Goal: Transaction & Acquisition: Download file/media

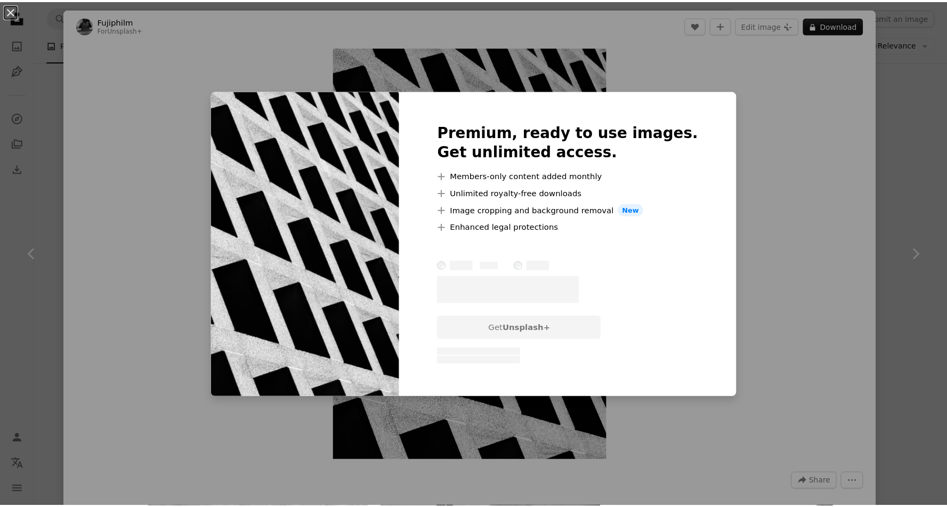
scroll to position [190, 0]
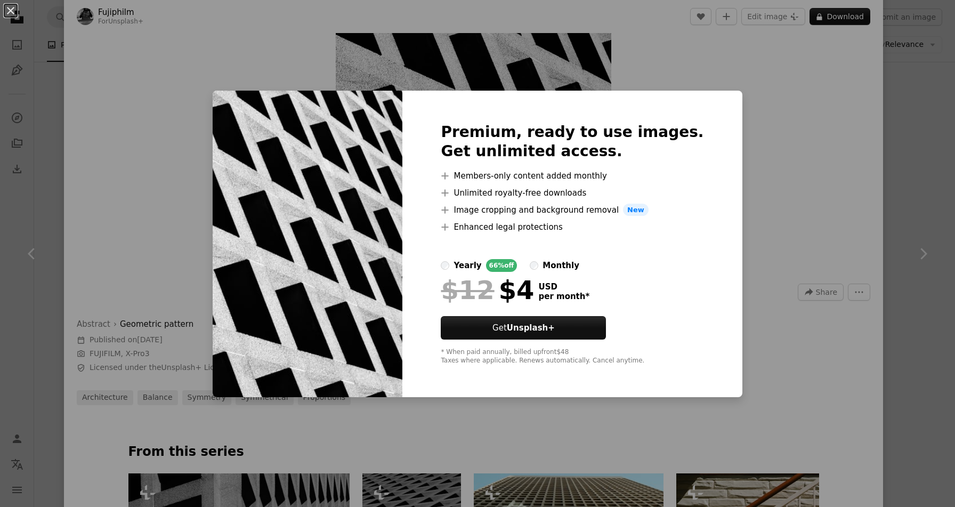
click at [878, 82] on div "An X shape Premium, ready to use images. Get unlimited access. A plus sign Memb…" at bounding box center [477, 253] width 955 height 507
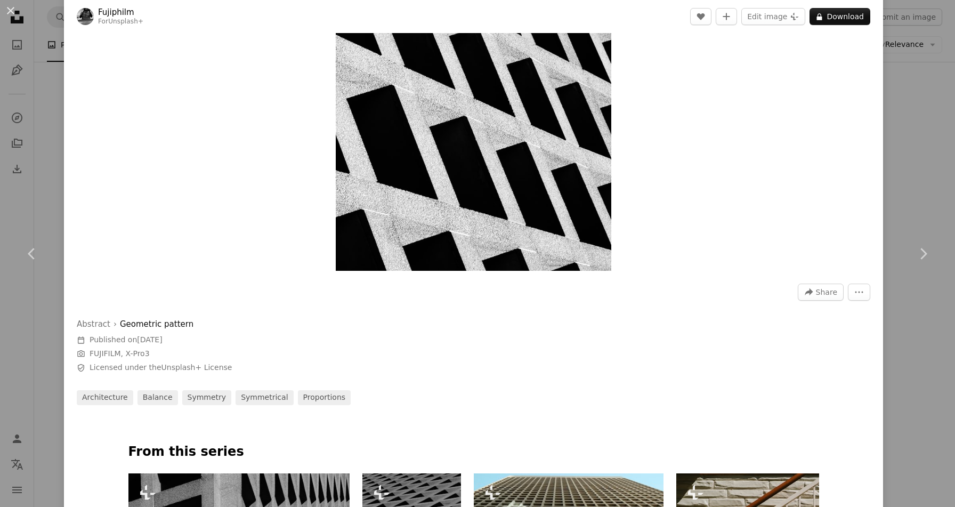
click at [878, 82] on div "An X shape Chevron left Chevron right Fujiphilm For Unsplash+ A heart A plus si…" at bounding box center [477, 253] width 955 height 507
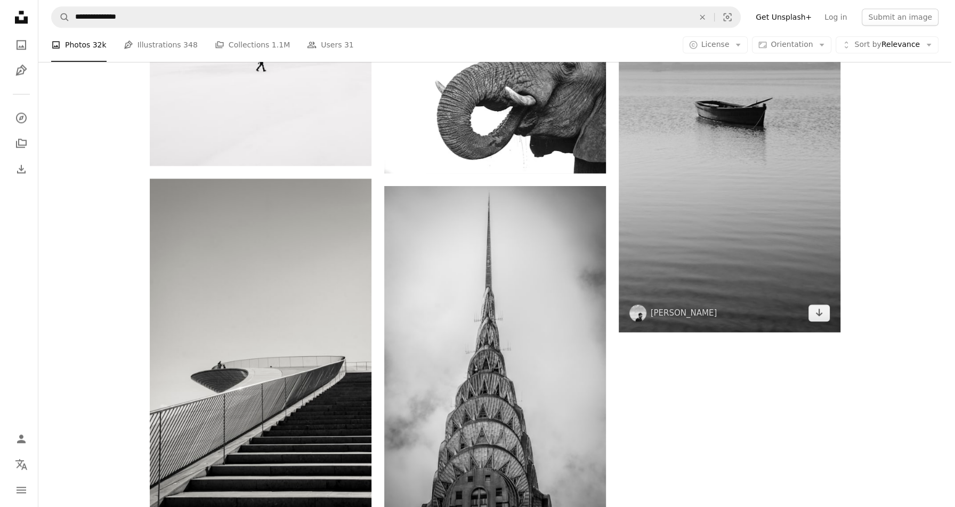
scroll to position [1714, 0]
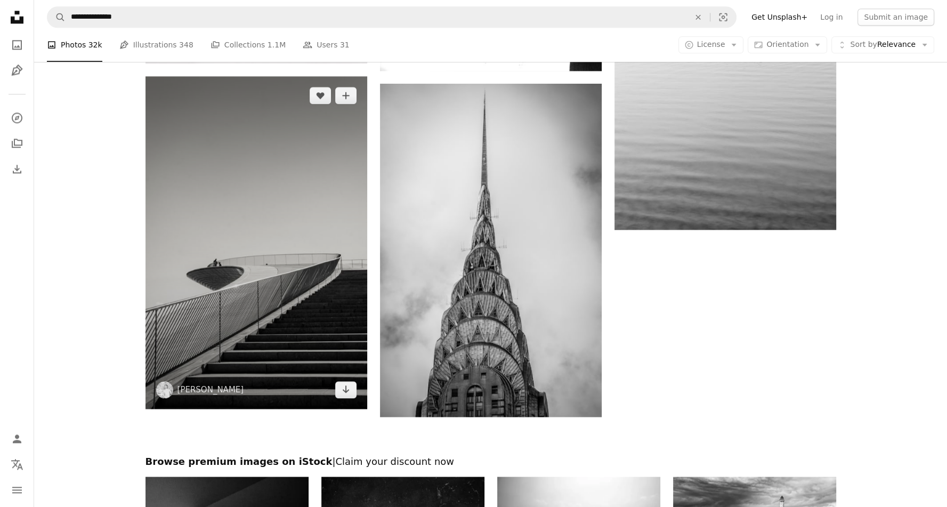
click at [331, 318] on img at bounding box center [256, 242] width 222 height 333
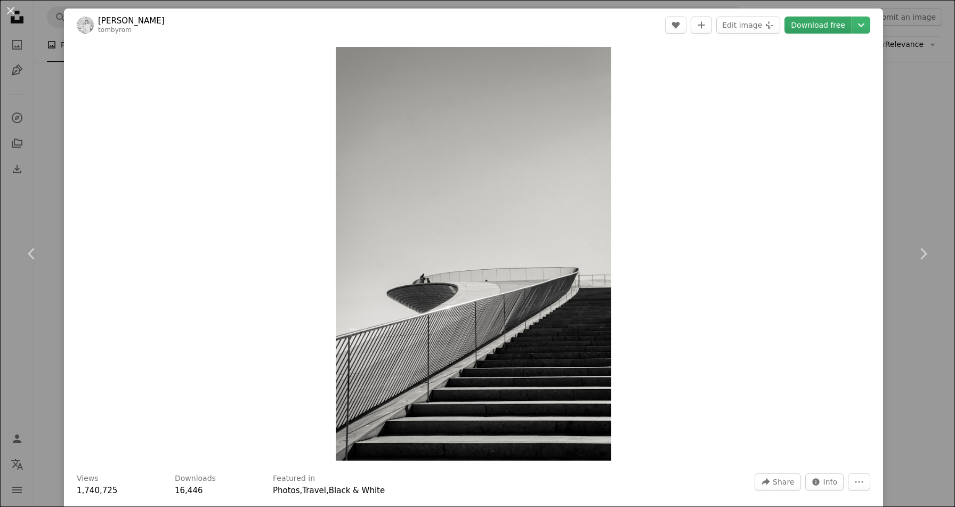
click at [804, 26] on link "Download free" at bounding box center [817, 25] width 67 height 17
